Goal: Information Seeking & Learning: Learn about a topic

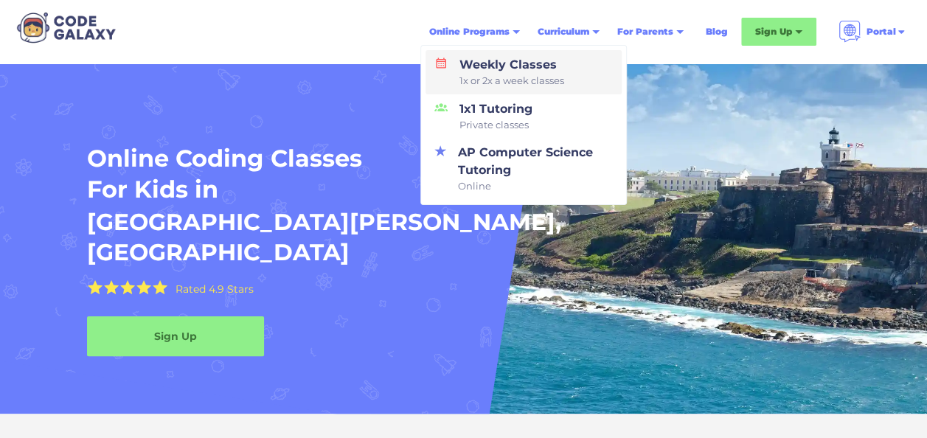
click at [469, 71] on div "Weekly Classes 1x or 2x a week classes" at bounding box center [509, 72] width 111 height 32
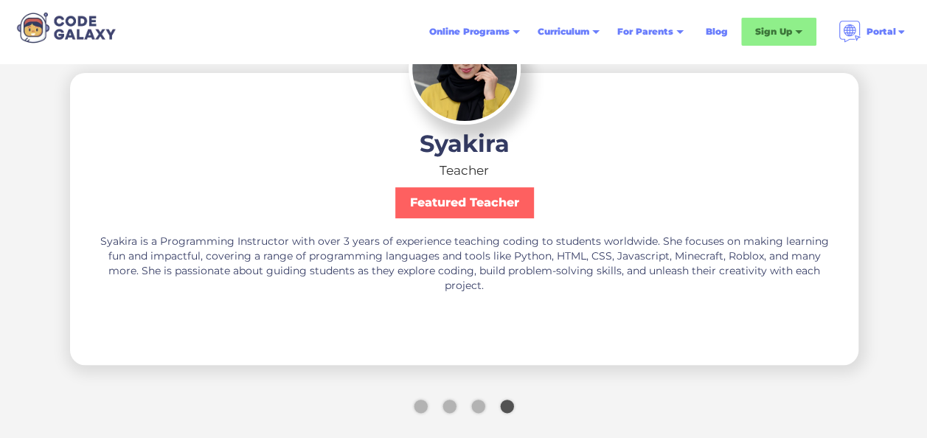
scroll to position [2966, 0]
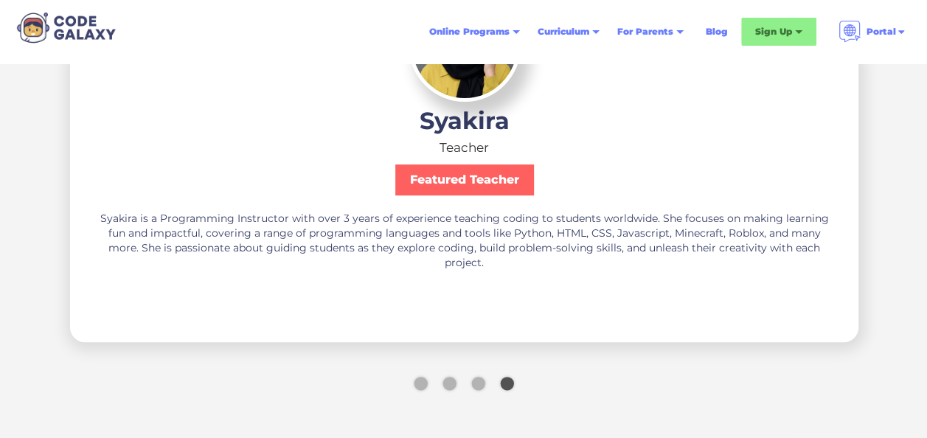
click at [415, 381] on div "Show slide 1 of 4" at bounding box center [420, 383] width 13 height 13
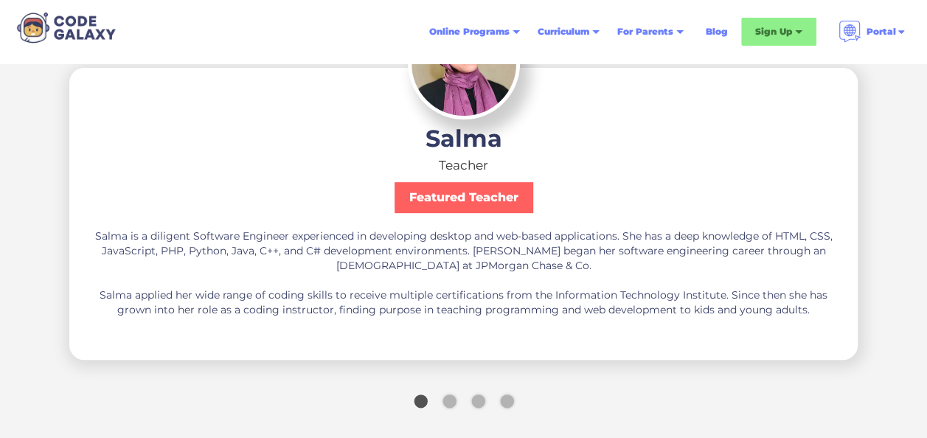
scroll to position [2959, 0]
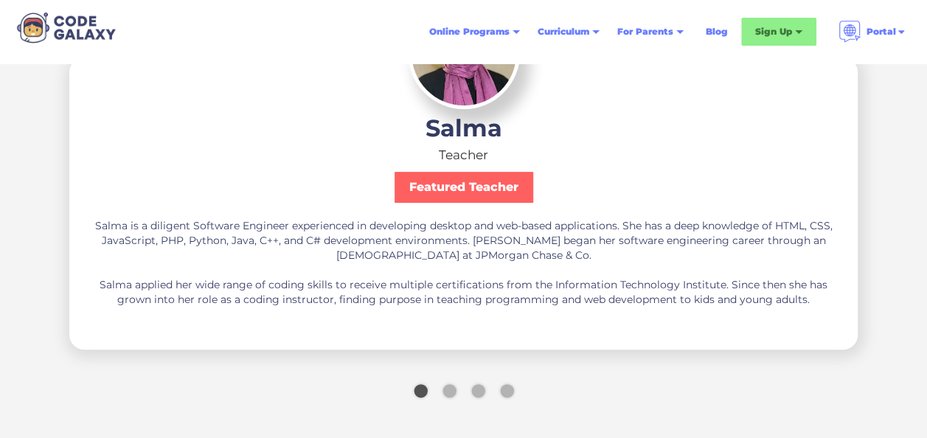
click at [454, 394] on div "Show slide 2 of 4" at bounding box center [449, 390] width 13 height 13
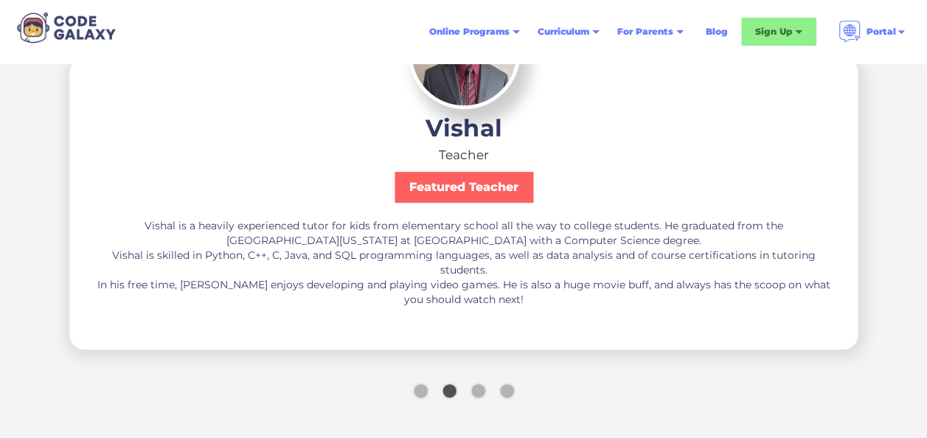
click at [473, 394] on div "Show slide 3 of 4" at bounding box center [477, 390] width 13 height 13
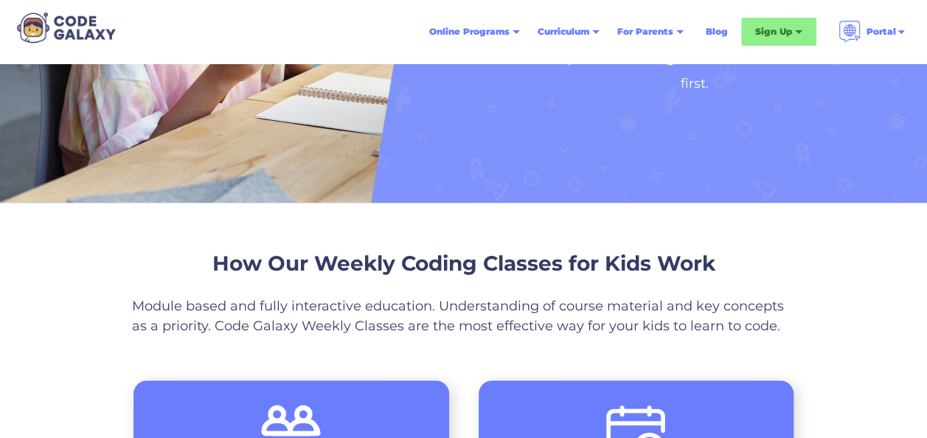
scroll to position [0, 0]
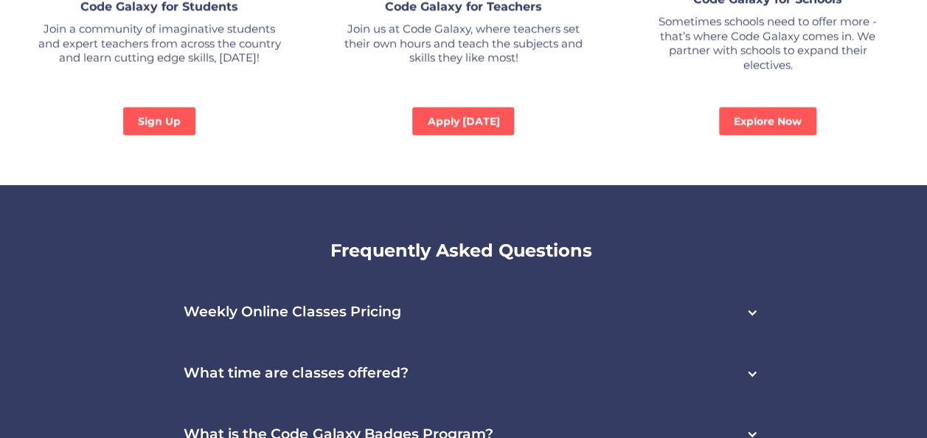
scroll to position [4054, 0]
